Goal: Task Accomplishment & Management: Use online tool/utility

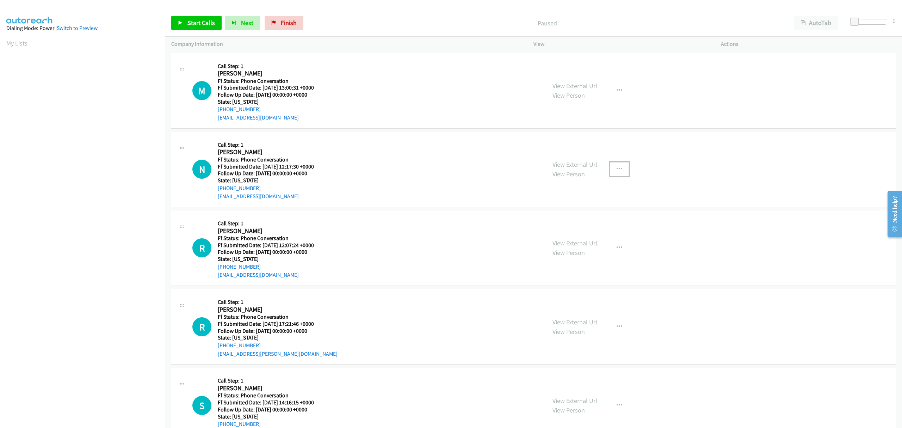
click at [617, 168] on icon "button" at bounding box center [620, 169] width 6 height 6
click at [550, 216] on link "Skip Call" at bounding box center [582, 215] width 94 height 14
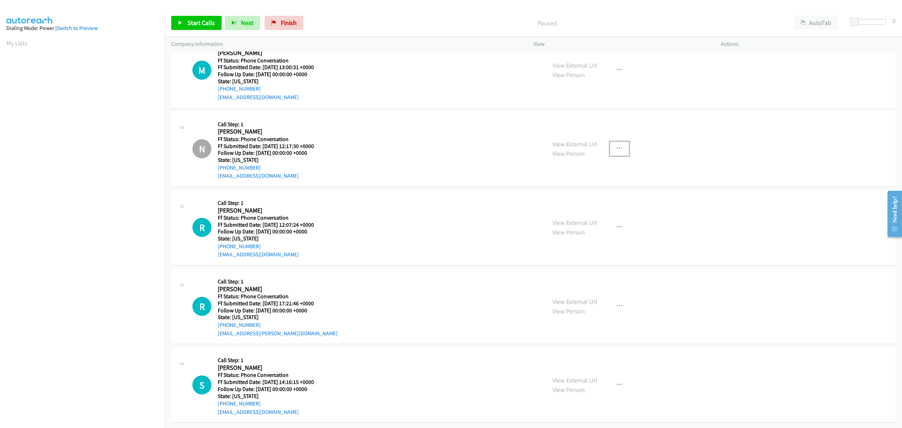
scroll to position [27, 0]
click at [612, 378] on button "button" at bounding box center [619, 385] width 19 height 14
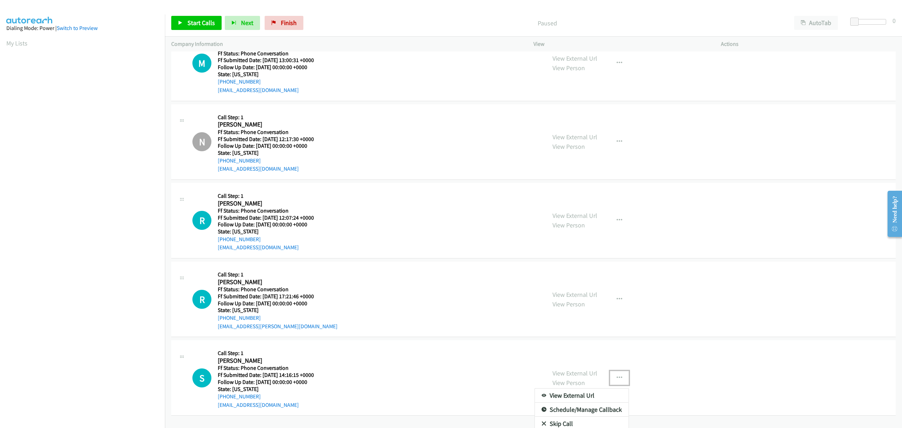
scroll to position [54, 0]
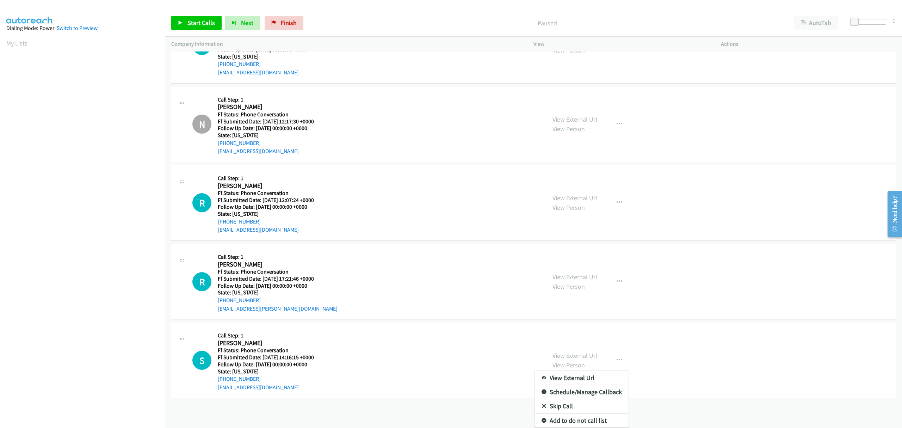
click at [556, 400] on link "Skip Call" at bounding box center [582, 406] width 94 height 14
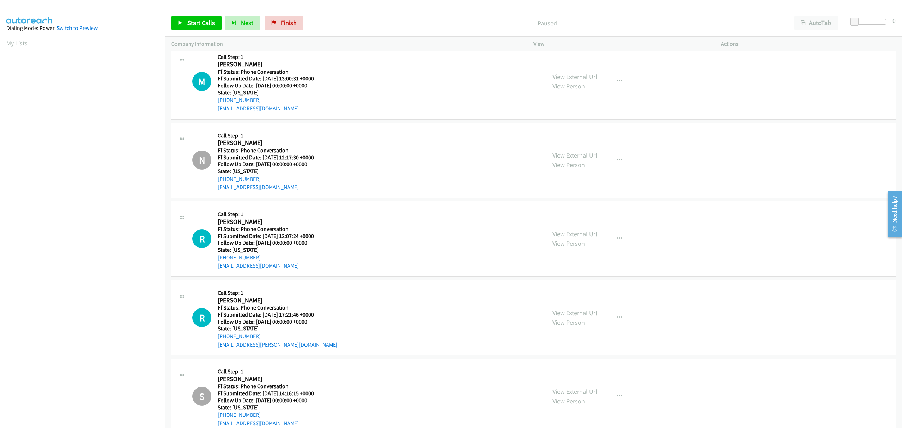
scroll to position [0, 0]
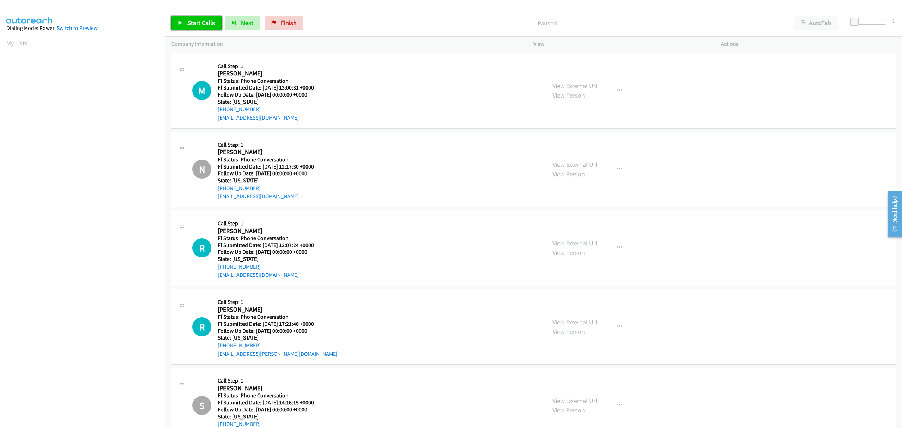
click at [195, 27] on link "Start Calls" at bounding box center [196, 23] width 50 height 14
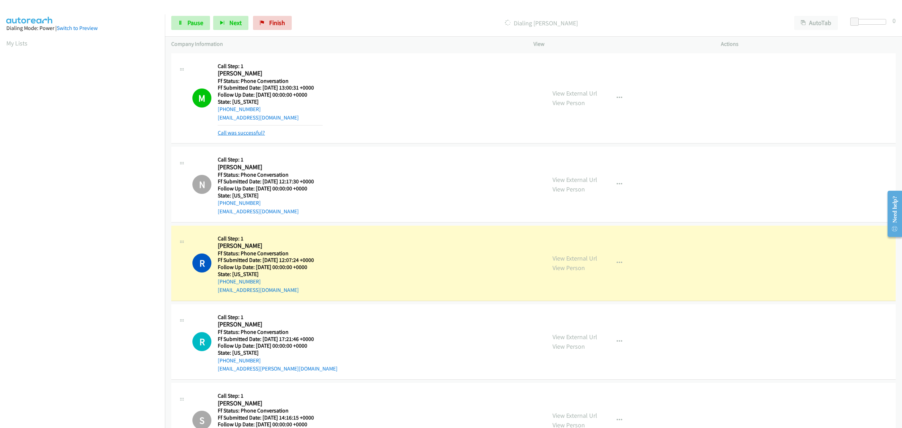
click at [256, 133] on link "Call was successful?" at bounding box center [241, 132] width 47 height 7
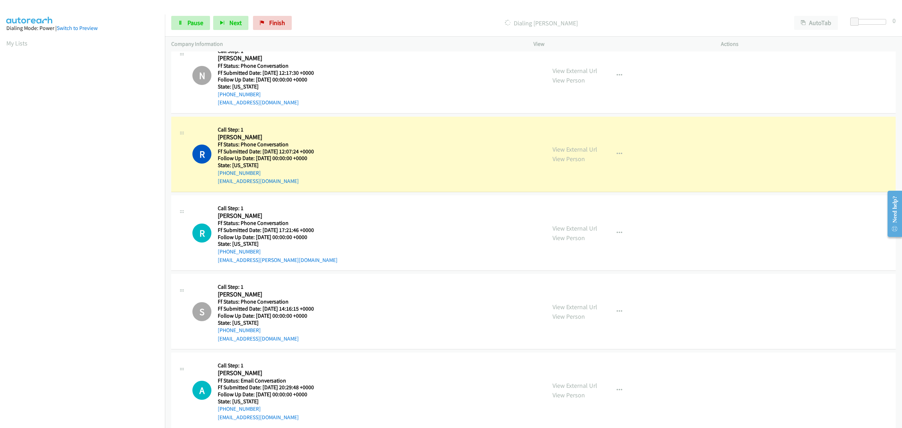
scroll to position [106, 0]
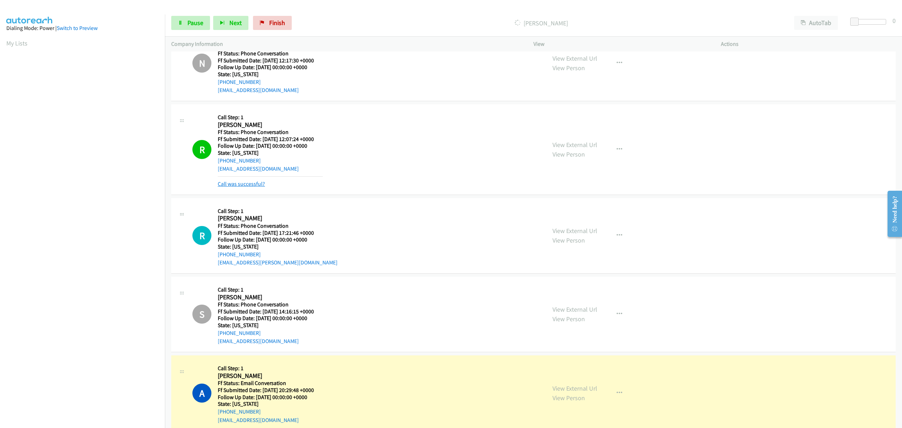
click at [252, 185] on link "Call was successful?" at bounding box center [241, 183] width 47 height 7
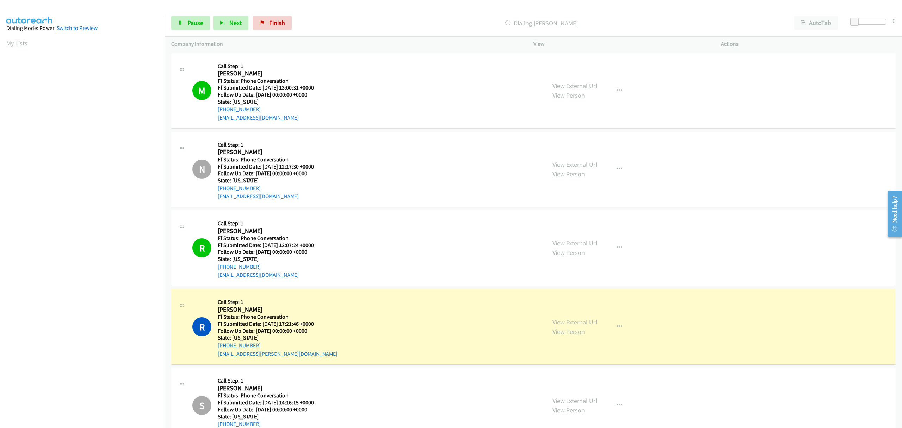
scroll to position [122, 0]
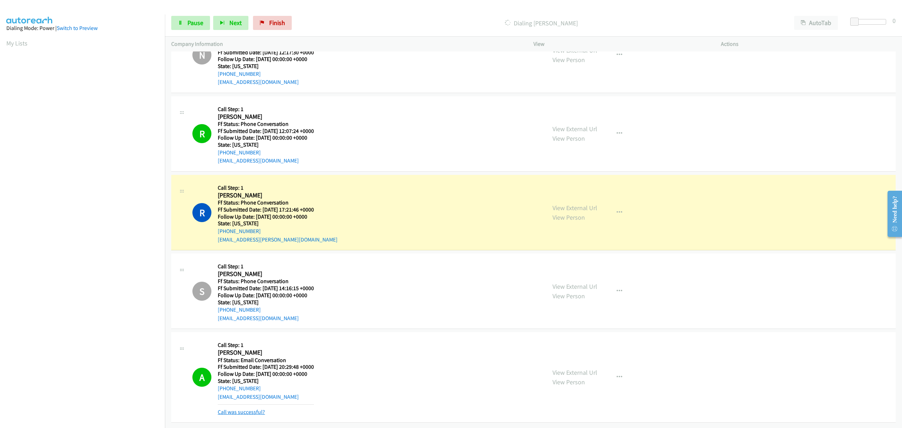
click at [241, 408] on link "Call was successful?" at bounding box center [241, 411] width 47 height 7
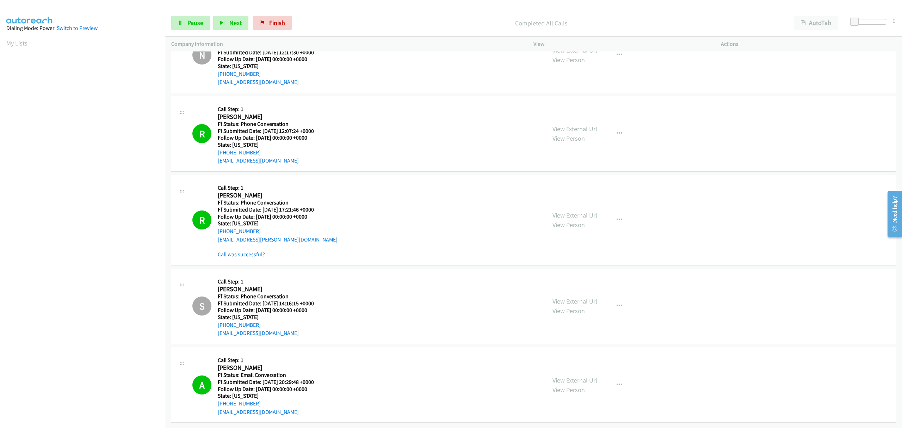
scroll to position [97, 0]
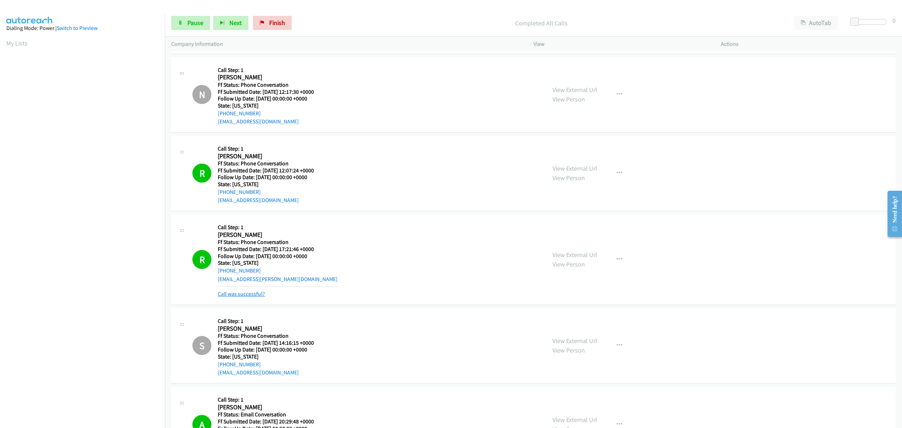
click at [255, 297] on link "Call was successful?" at bounding box center [241, 293] width 47 height 7
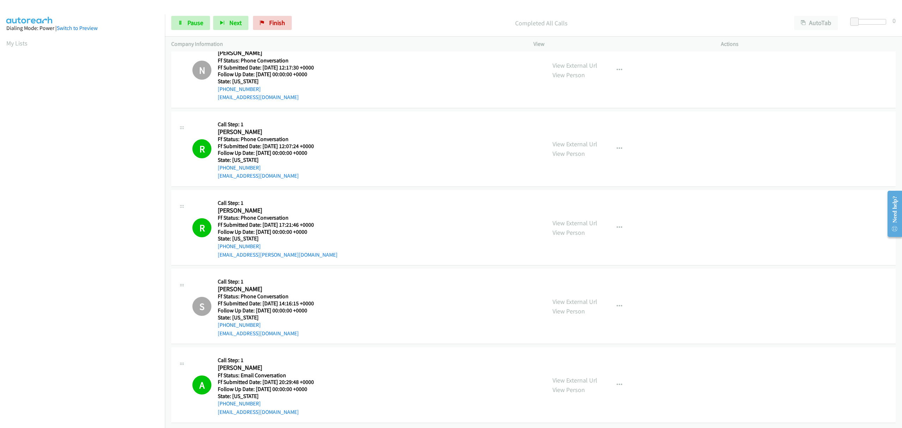
scroll to position [0, 0]
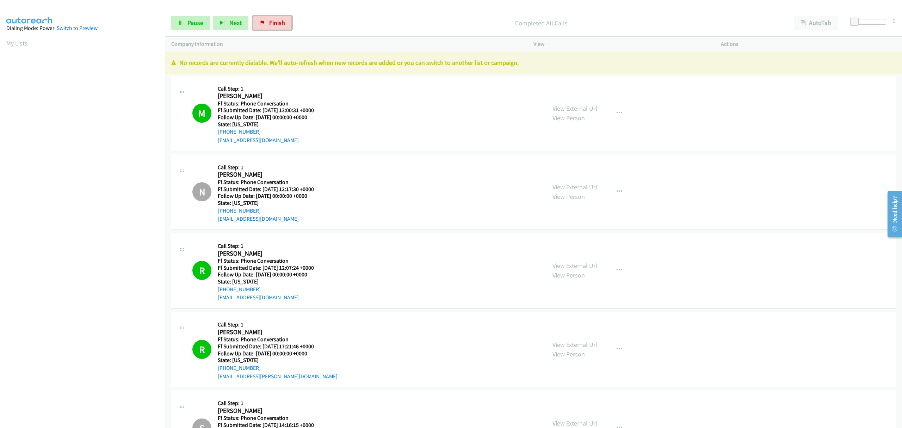
drag, startPoint x: 265, startPoint y: 22, endPoint x: 481, endPoint y: 29, distance: 215.7
click at [265, 22] on link "Finish" at bounding box center [272, 23] width 39 height 14
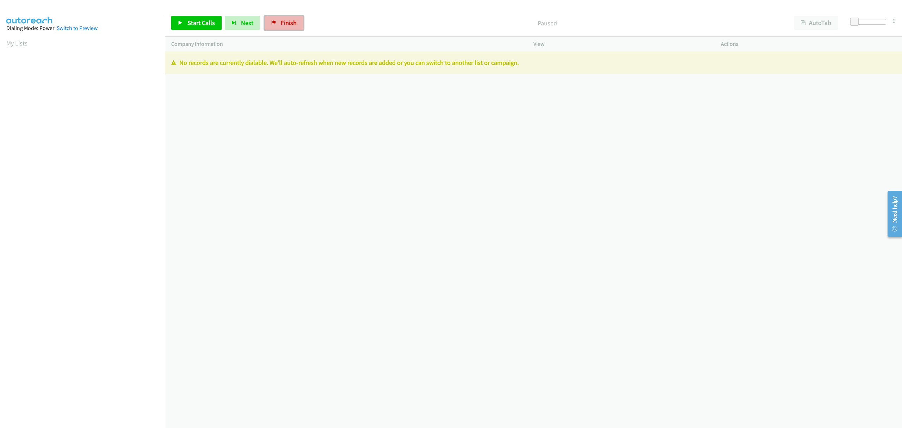
click at [275, 25] on link "Finish" at bounding box center [284, 23] width 39 height 14
